Goal: Check status: Check status

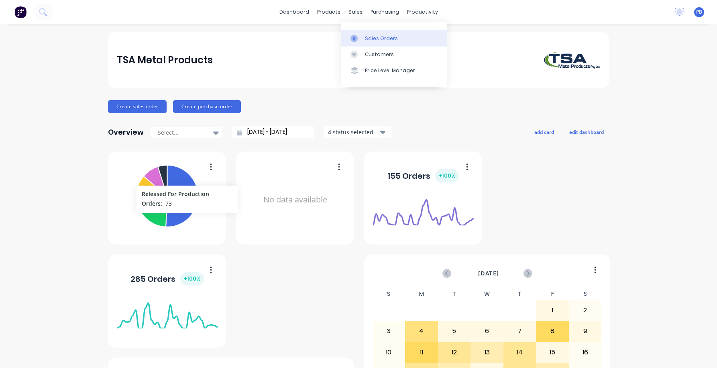
click at [374, 37] on div "Sales Orders" at bounding box center [381, 38] width 33 height 7
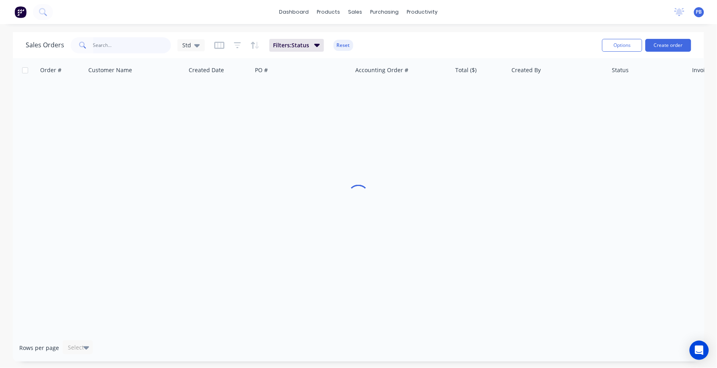
click at [125, 49] on input "text" at bounding box center [132, 45] width 78 height 16
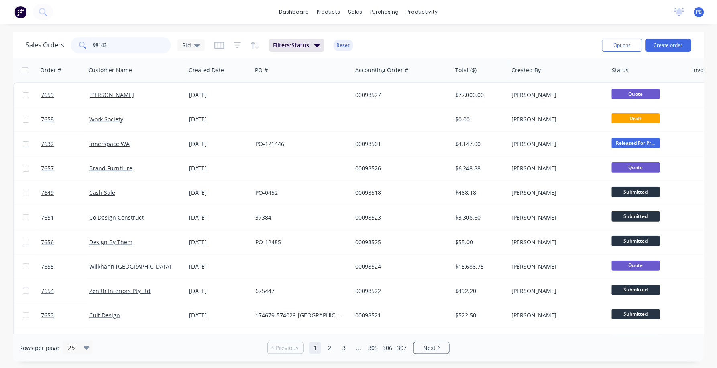
type input "98143"
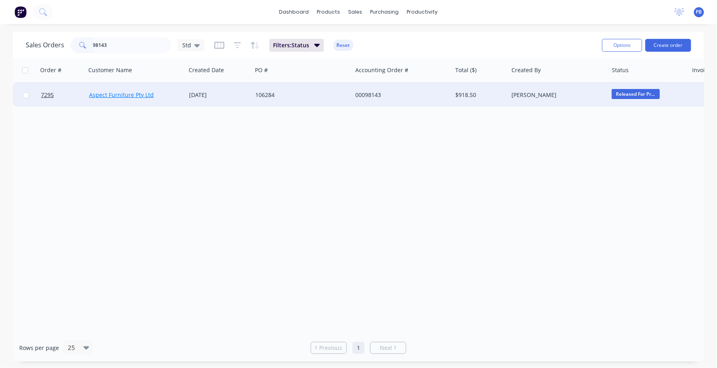
click at [133, 95] on div "Aspect Furniture Pty Ltd" at bounding box center [136, 95] width 100 height 24
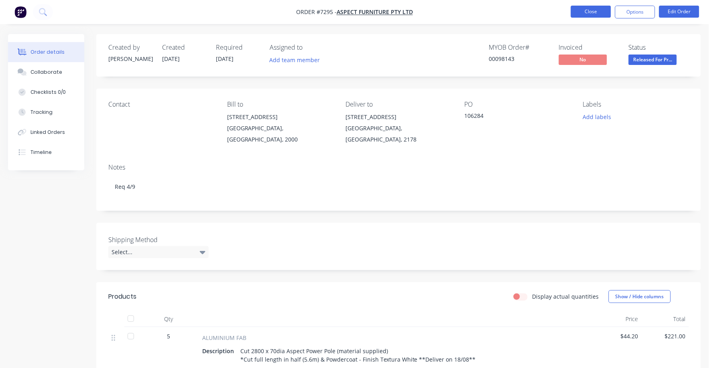
click at [588, 9] on button "Close" at bounding box center [591, 12] width 40 height 12
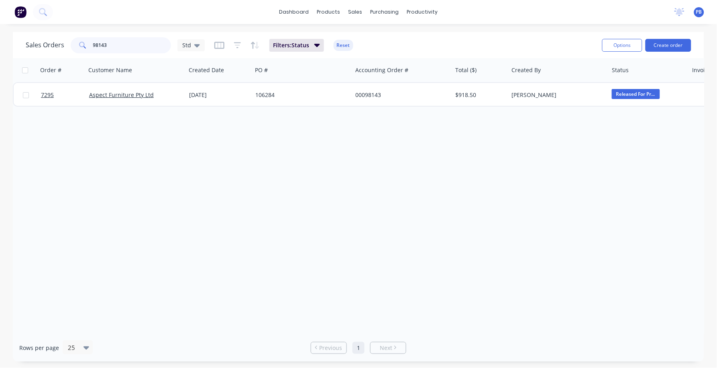
click at [144, 39] on input "98143" at bounding box center [132, 45] width 78 height 16
type input "98036"
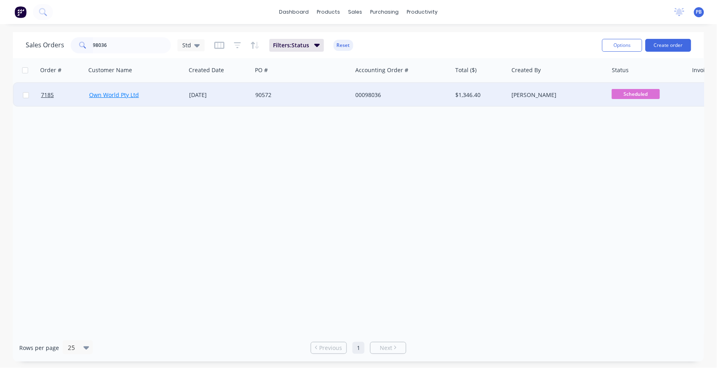
click at [109, 91] on link "Own World Pty Ltd" at bounding box center [114, 95] width 50 height 8
click at [115, 92] on link "Own World Pty Ltd" at bounding box center [114, 95] width 50 height 8
click at [368, 95] on div "00098036" at bounding box center [399, 95] width 89 height 8
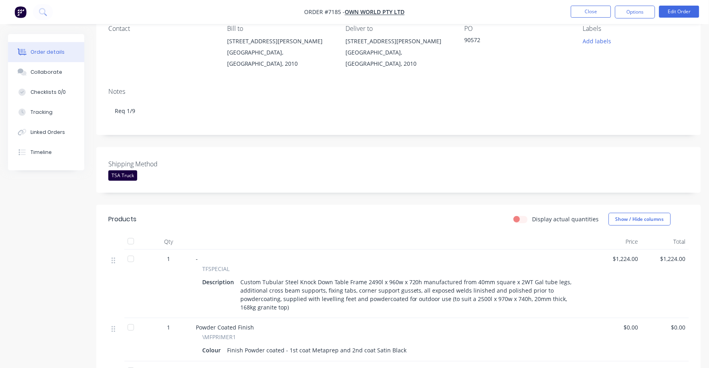
scroll to position [100, 0]
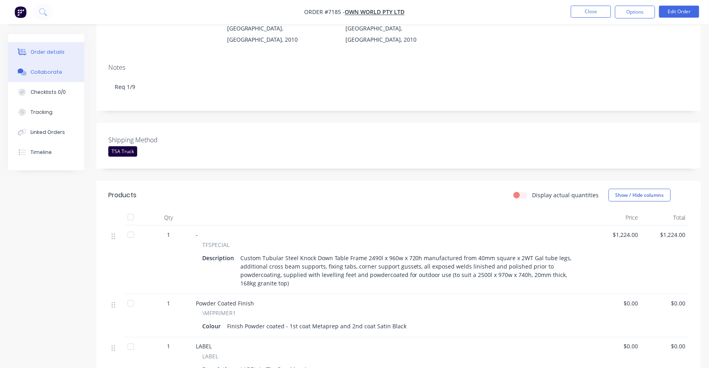
click at [35, 68] on button "Collaborate" at bounding box center [46, 72] width 76 height 20
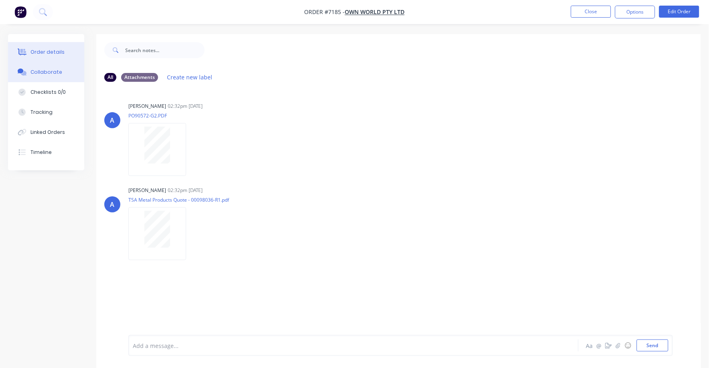
click at [52, 49] on div "Order details" at bounding box center [48, 52] width 34 height 7
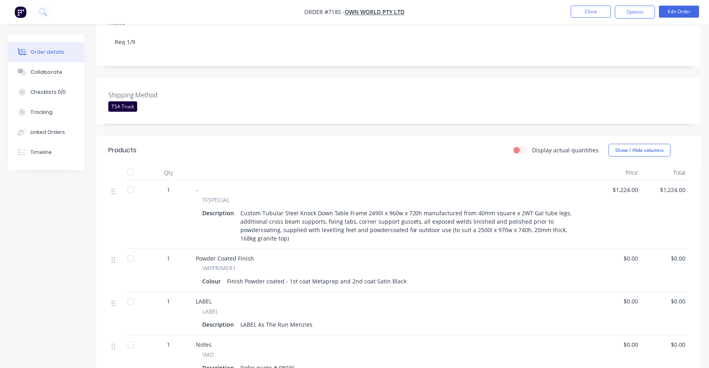
scroll to position [123, 0]
